Goal: Information Seeking & Learning: Learn about a topic

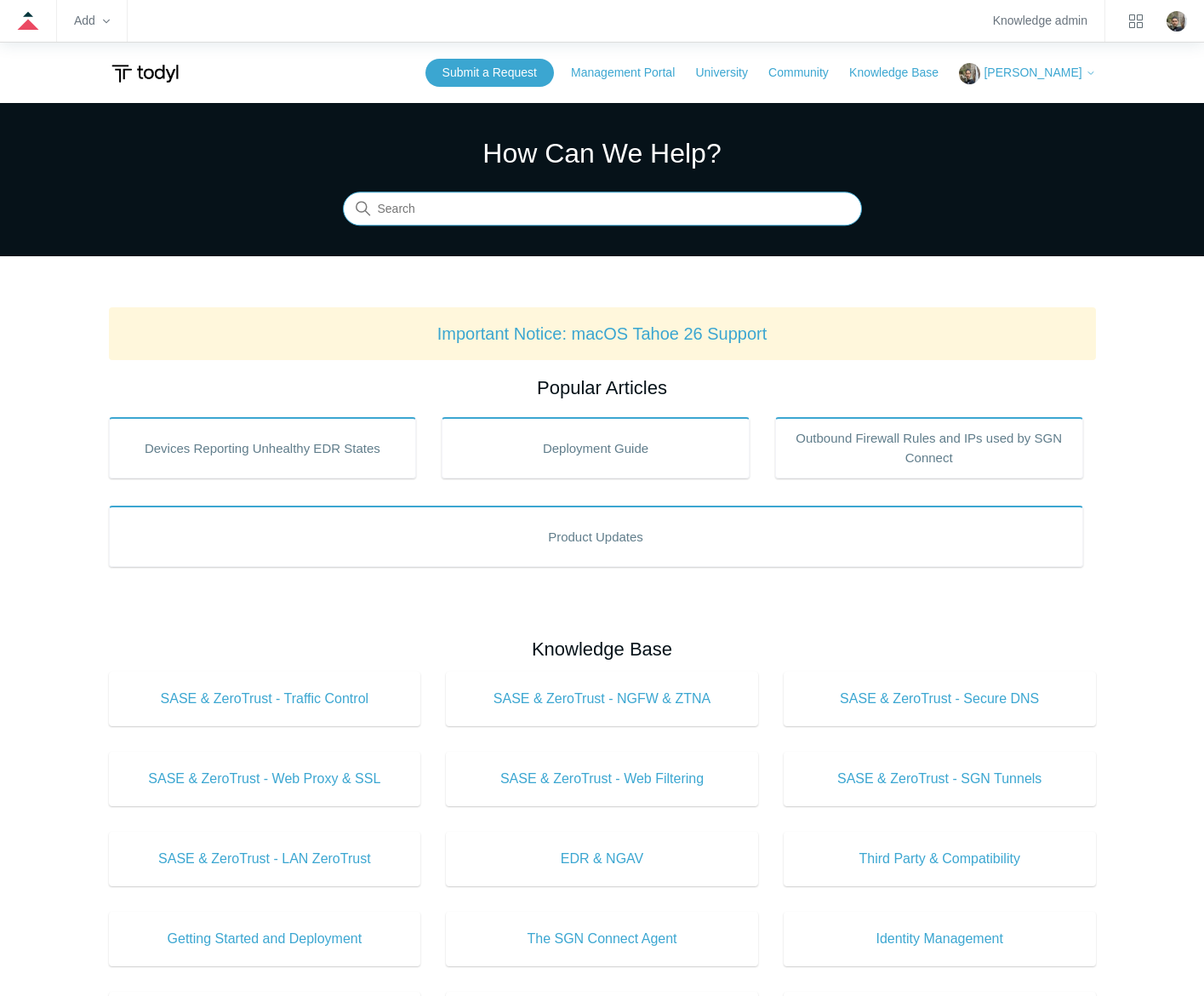
click at [533, 216] on input "Search" at bounding box center [603, 209] width 520 height 34
click at [741, 210] on input "ssl by" at bounding box center [603, 209] width 520 height 34
type input "local routing policy"
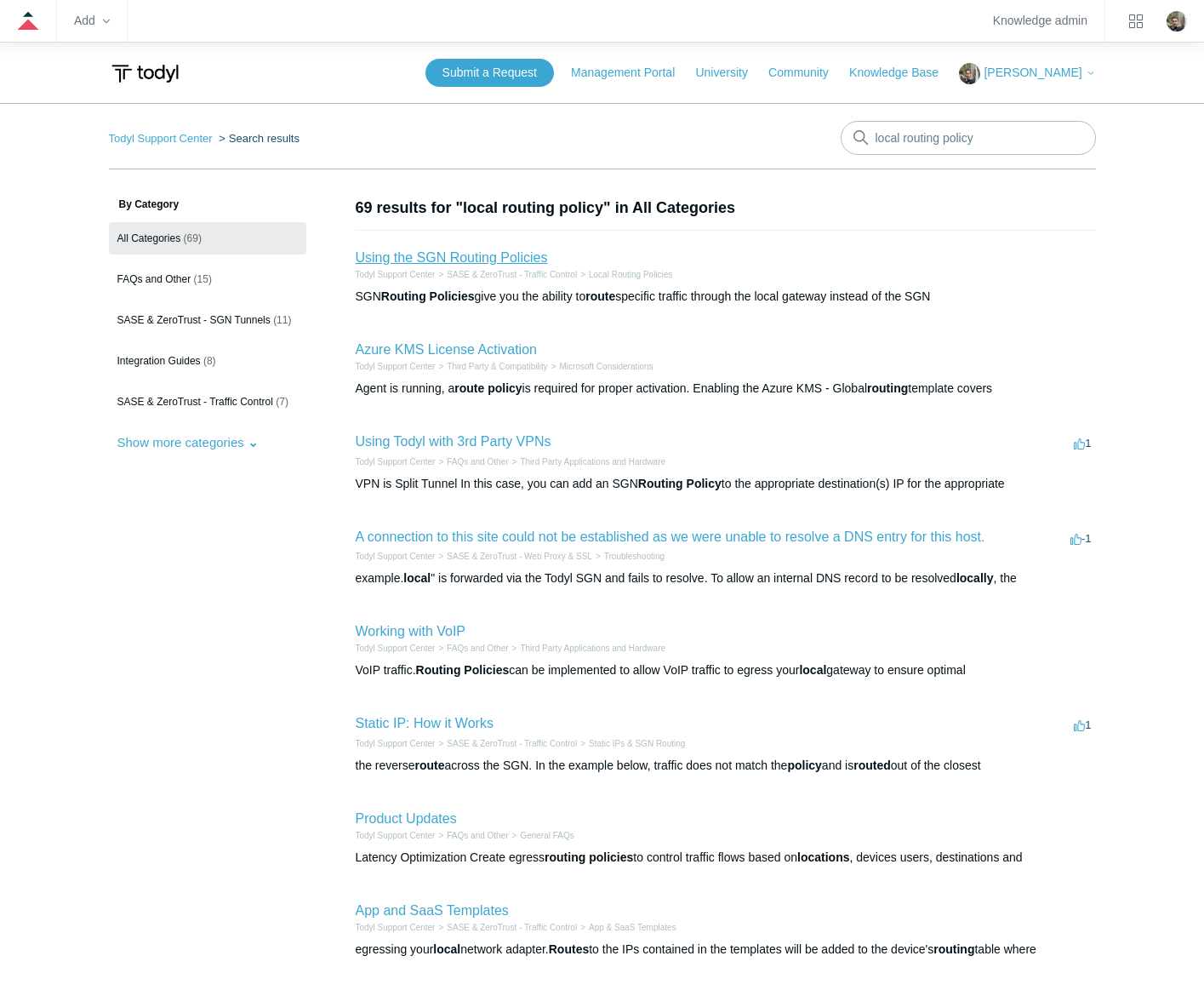
click at [490, 256] on link "Using the SGN Routing Policies" at bounding box center [452, 257] width 192 height 15
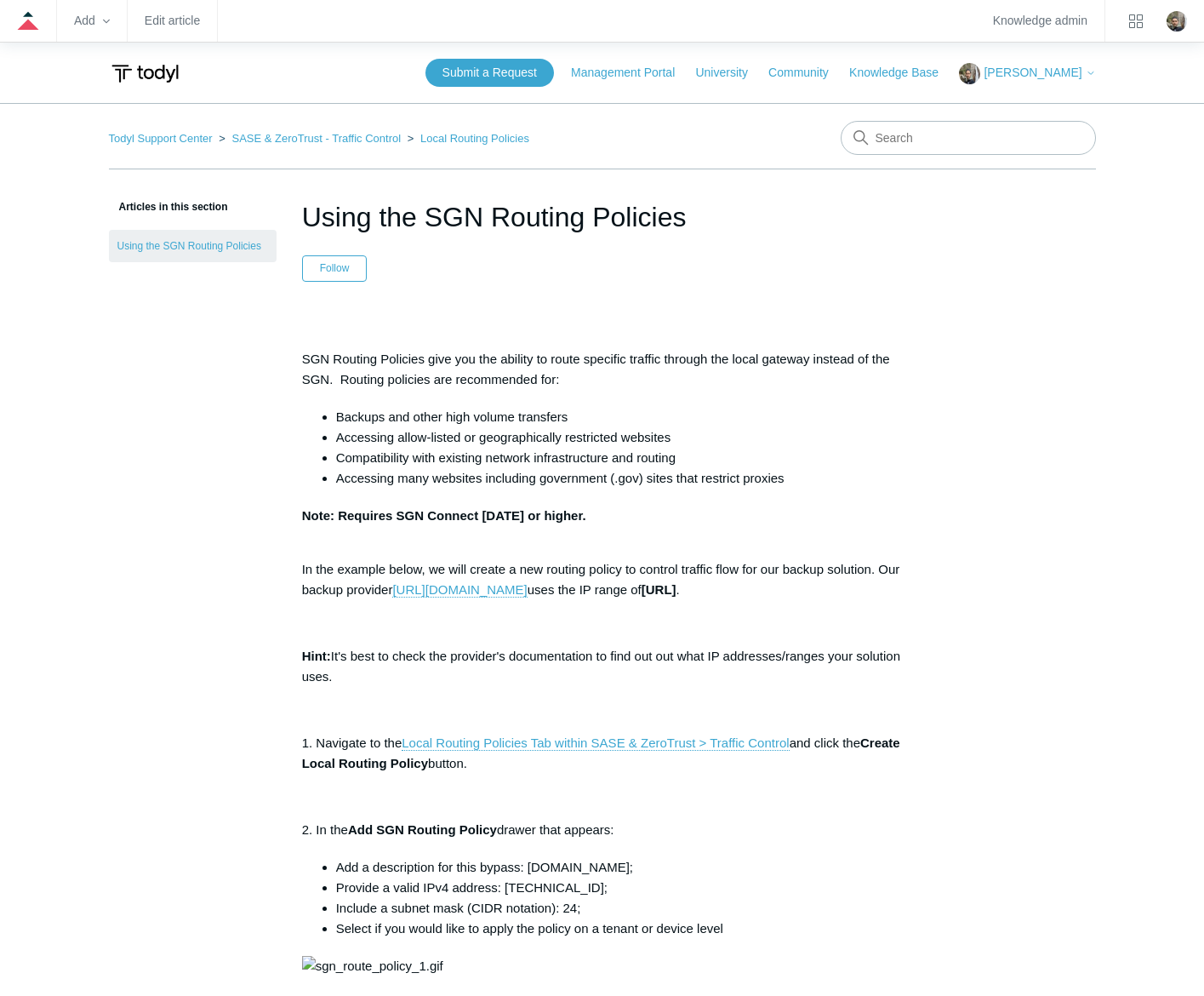
drag, startPoint x: 705, startPoint y: 216, endPoint x: 305, endPoint y: 234, distance: 400.4
click at [305, 234] on h1 "Using the SGN Routing Policies" at bounding box center [603, 217] width 601 height 41
copy h1 "Using the SGN Routing Policies"
